Goal: Information Seeking & Learning: Learn about a topic

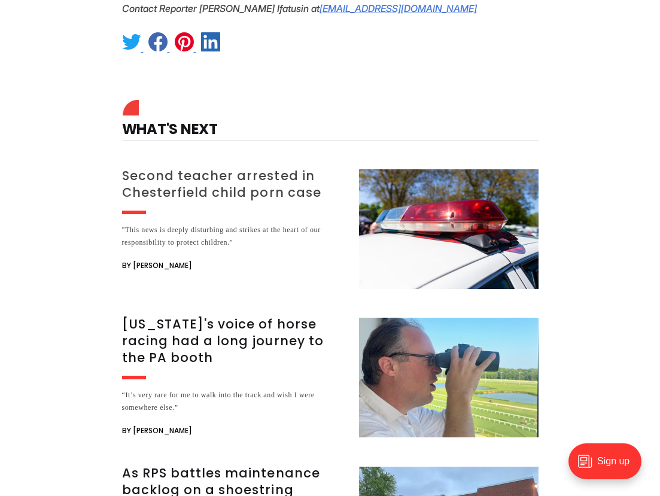
scroll to position [1731, 0]
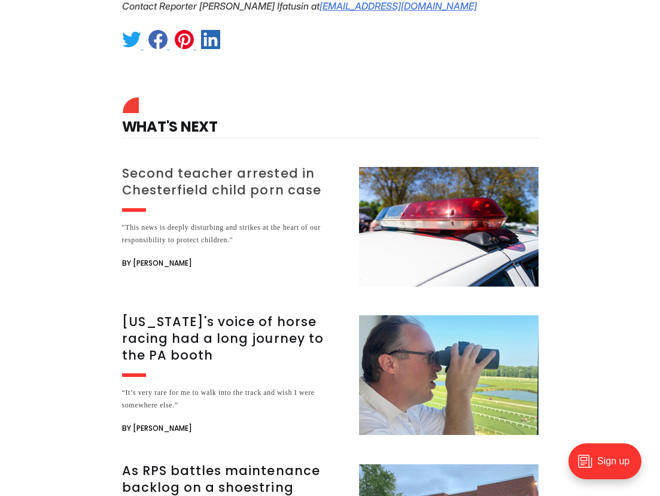
click at [209, 165] on h3 "Second teacher arrested in Chesterfield child porn case" at bounding box center [233, 182] width 223 height 34
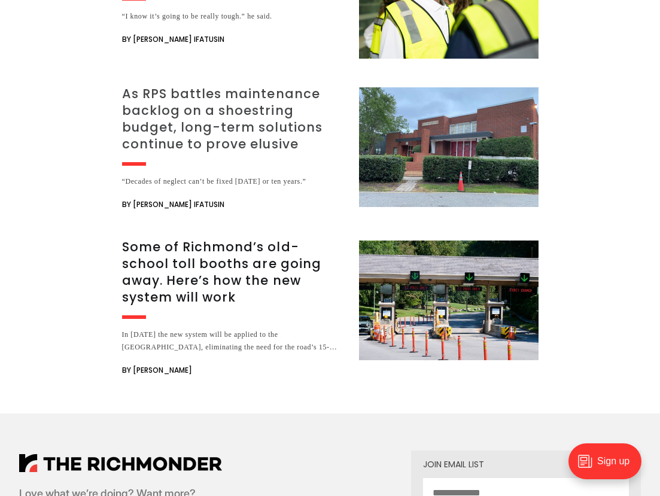
scroll to position [1364, 0]
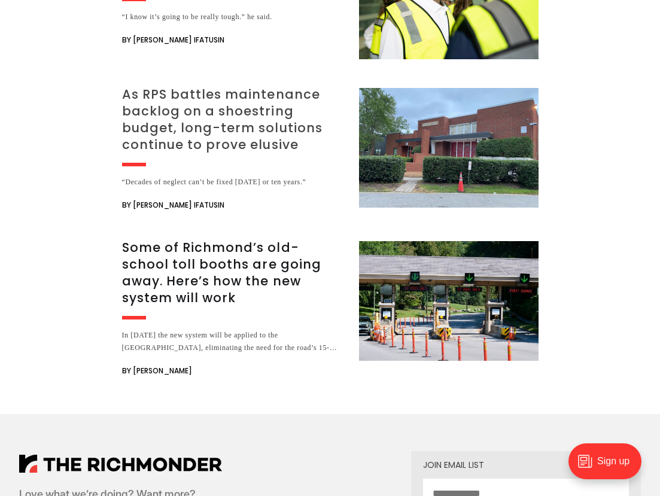
click at [205, 101] on h3 "As RPS battles maintenance backlog on a shoestring budget, long-term solutions …" at bounding box center [233, 119] width 223 height 67
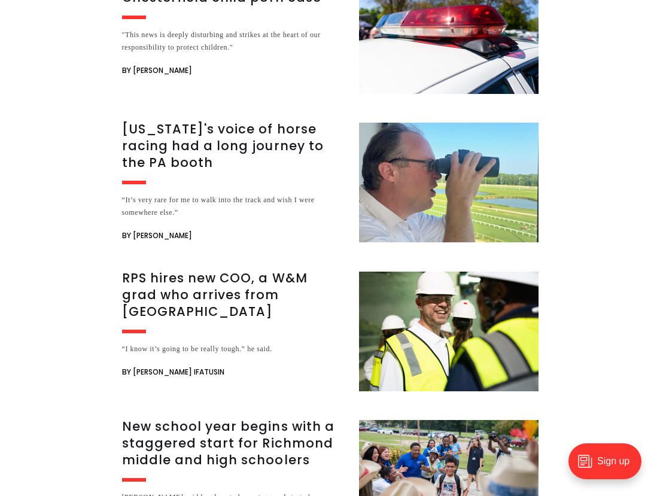
scroll to position [3045, 0]
